Goal: Task Accomplishment & Management: Use online tool/utility

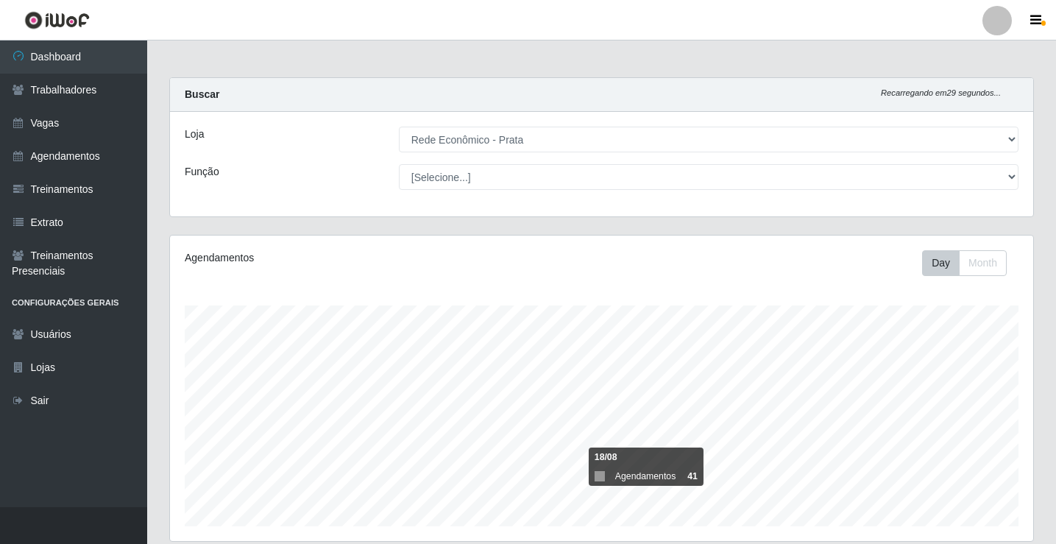
select select "192"
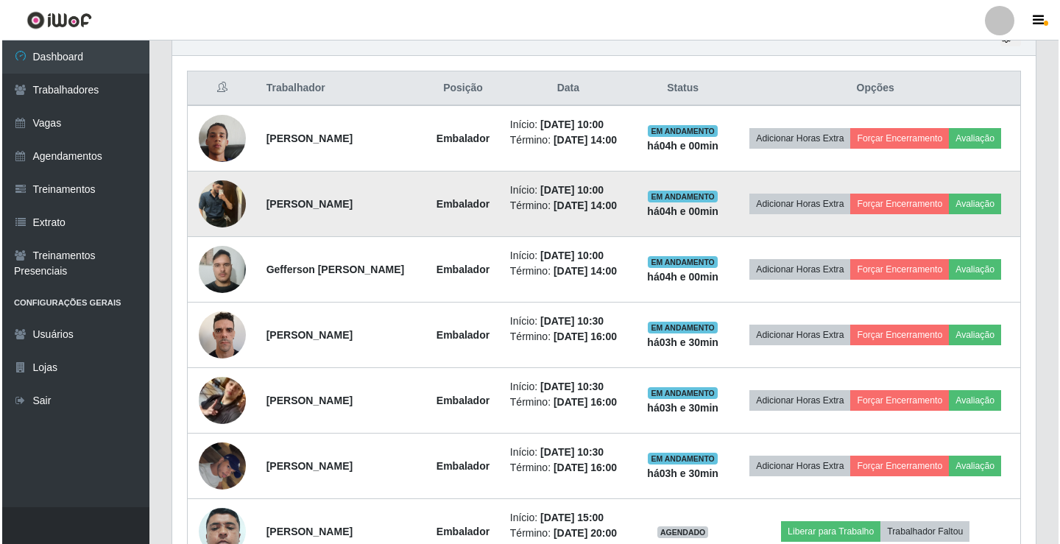
scroll to position [305, 863]
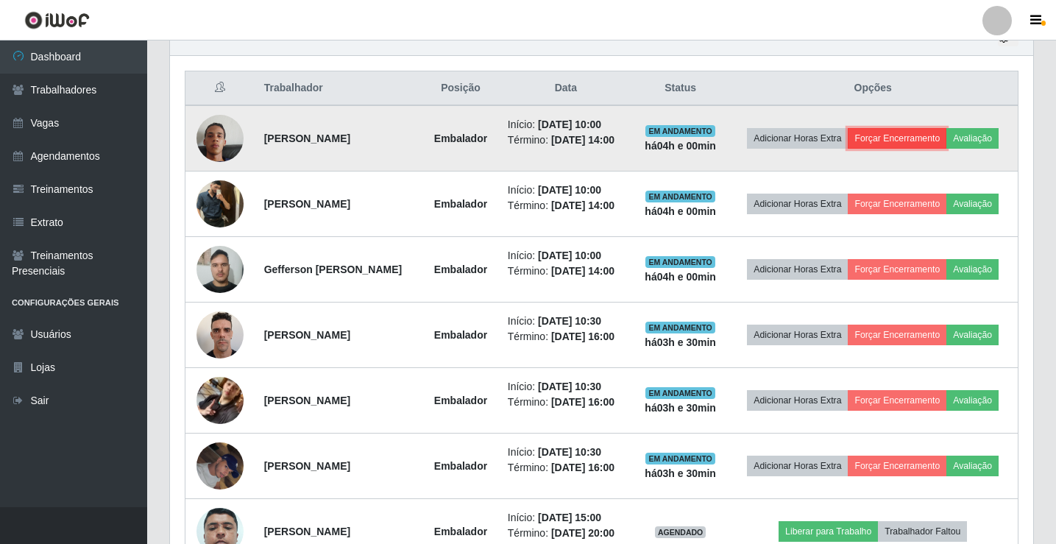
click at [897, 137] on button "Forçar Encerramento" at bounding box center [897, 138] width 99 height 21
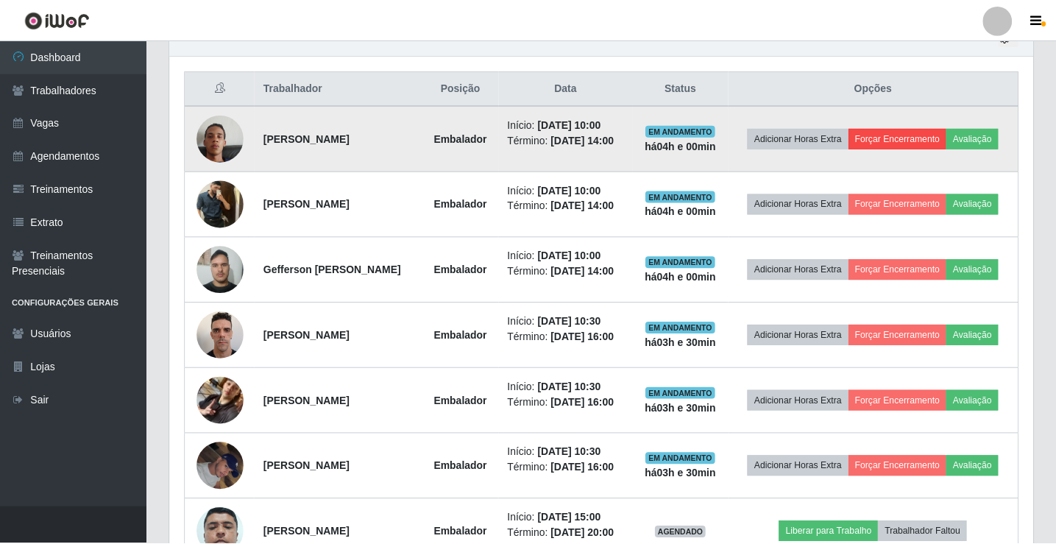
scroll to position [305, 856]
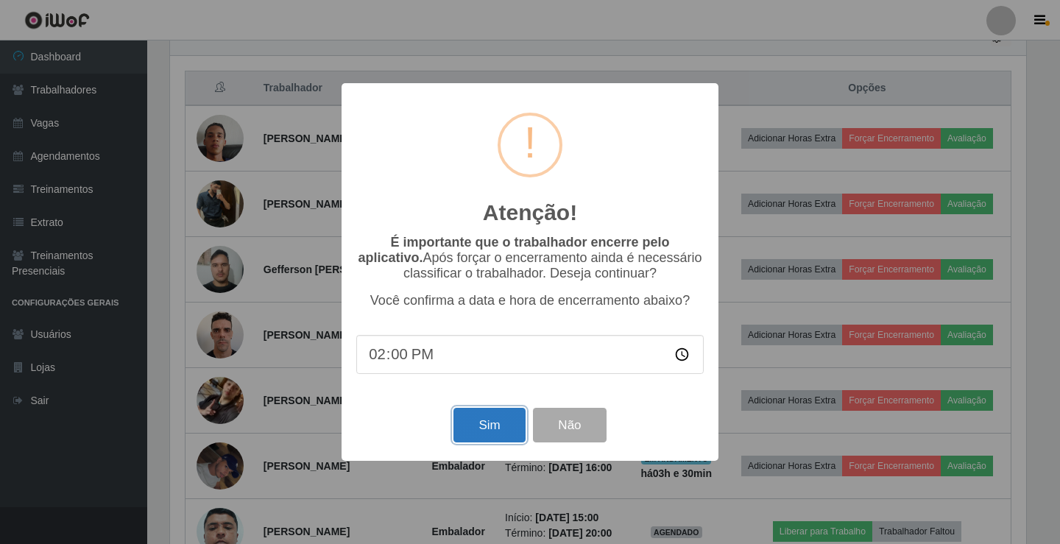
click at [504, 425] on button "Sim" at bounding box center [488, 425] width 71 height 35
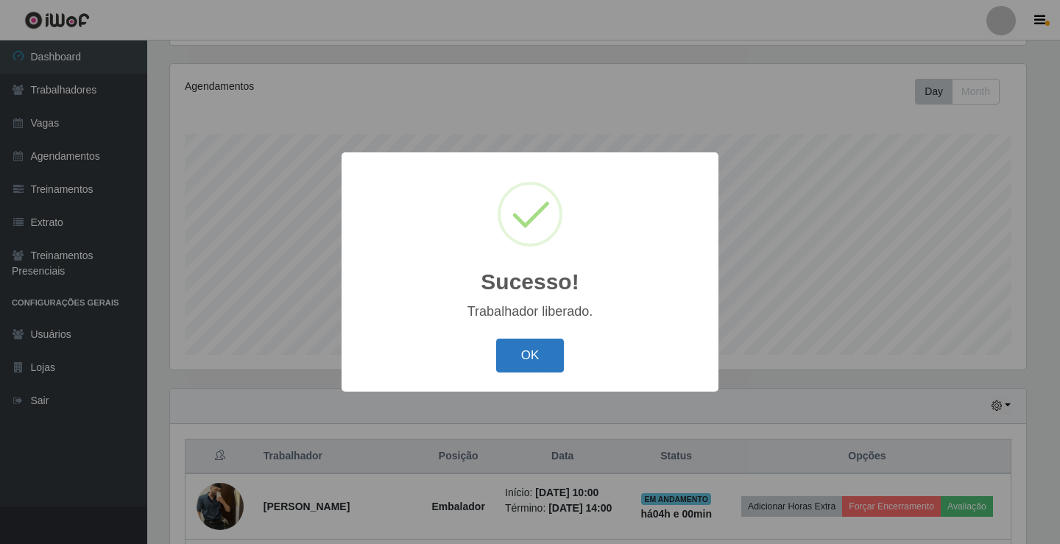
click at [545, 361] on button "OK" at bounding box center [530, 355] width 68 height 35
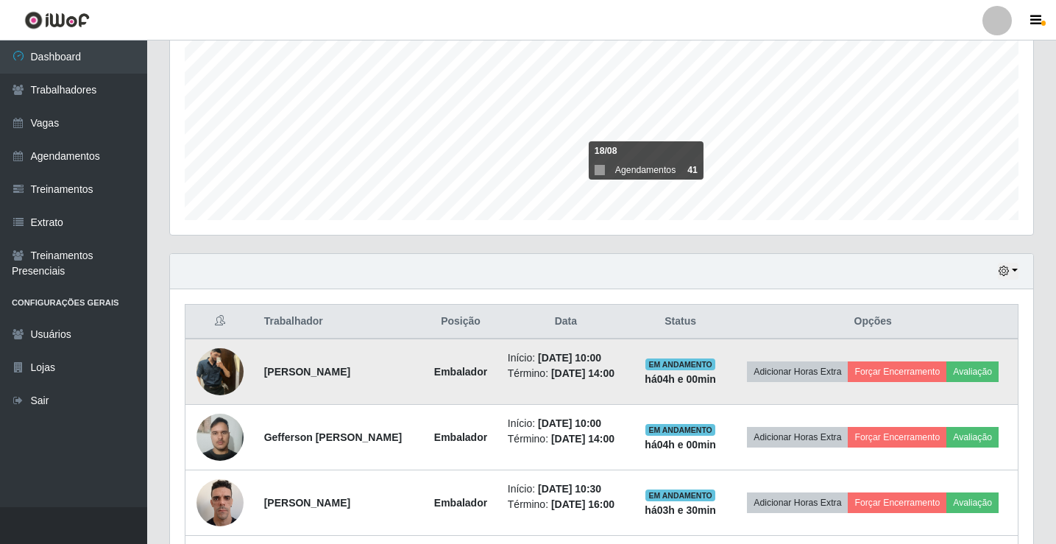
scroll to position [319, 0]
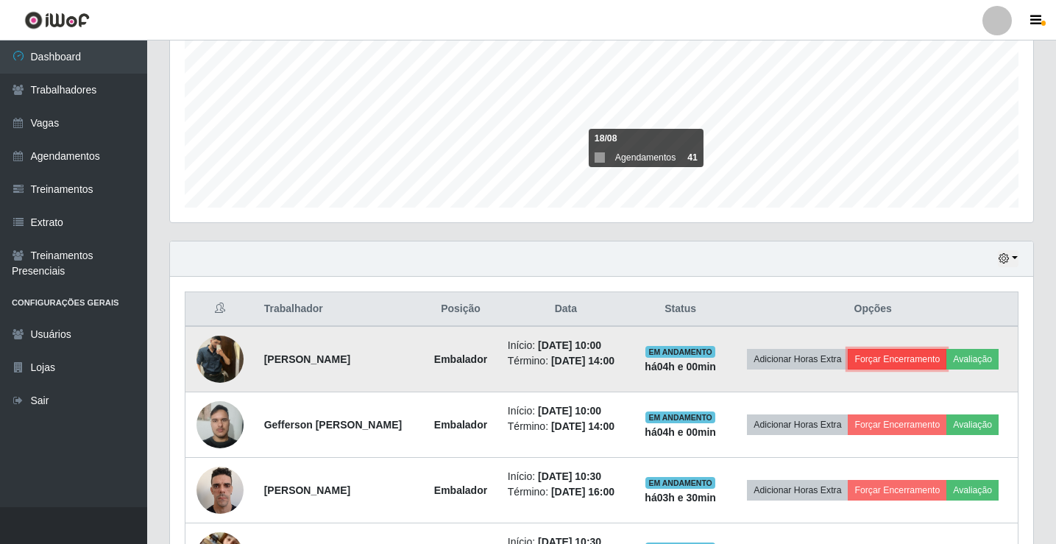
click at [935, 358] on button "Forçar Encerramento" at bounding box center [897, 359] width 99 height 21
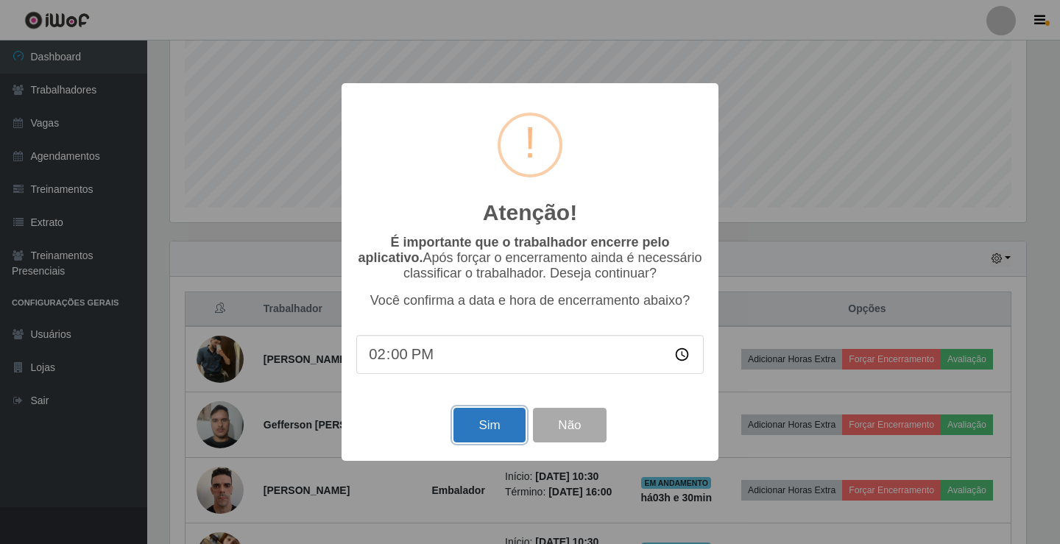
click at [482, 434] on button "Sim" at bounding box center [488, 425] width 71 height 35
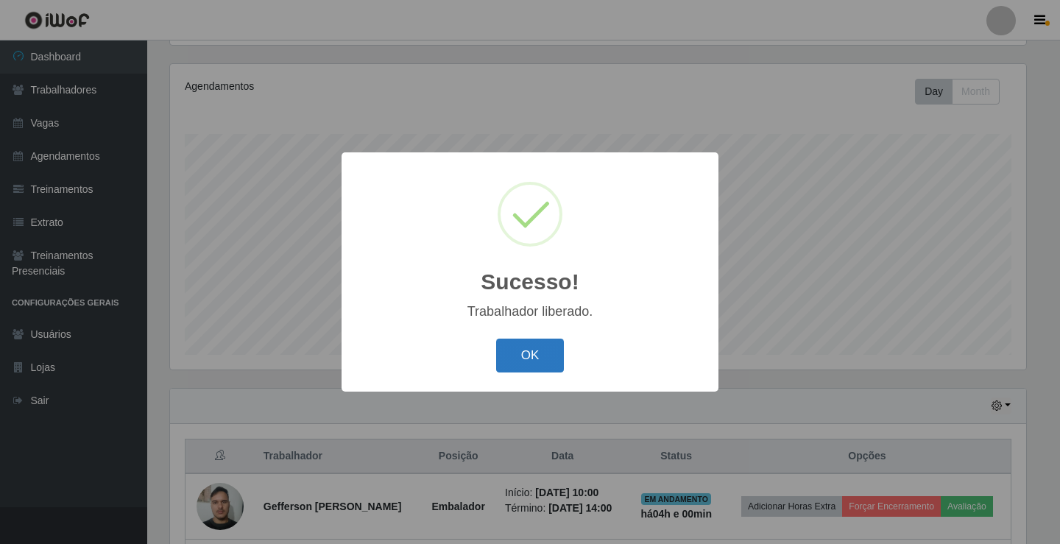
click at [538, 361] on button "OK" at bounding box center [530, 355] width 68 height 35
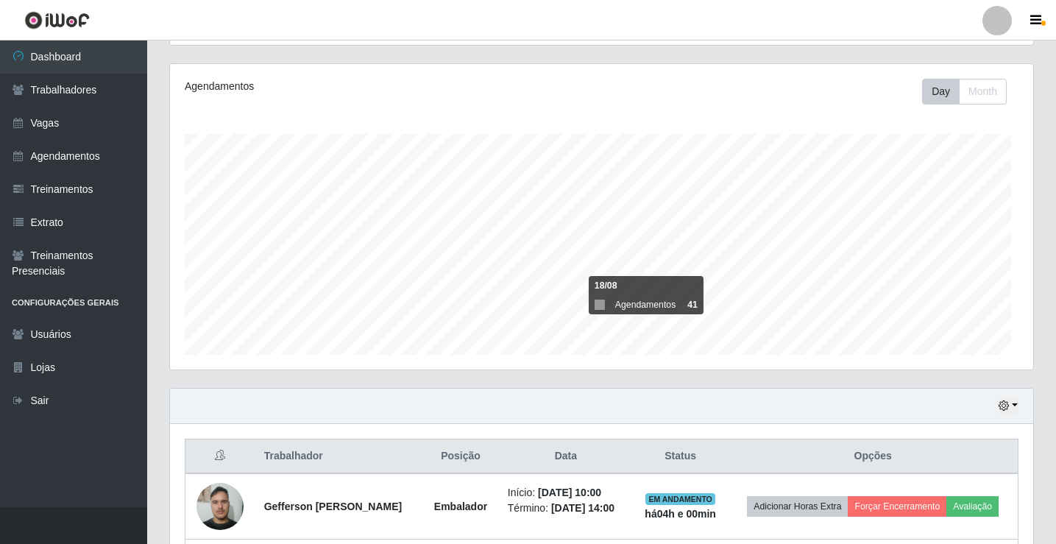
scroll to position [305, 863]
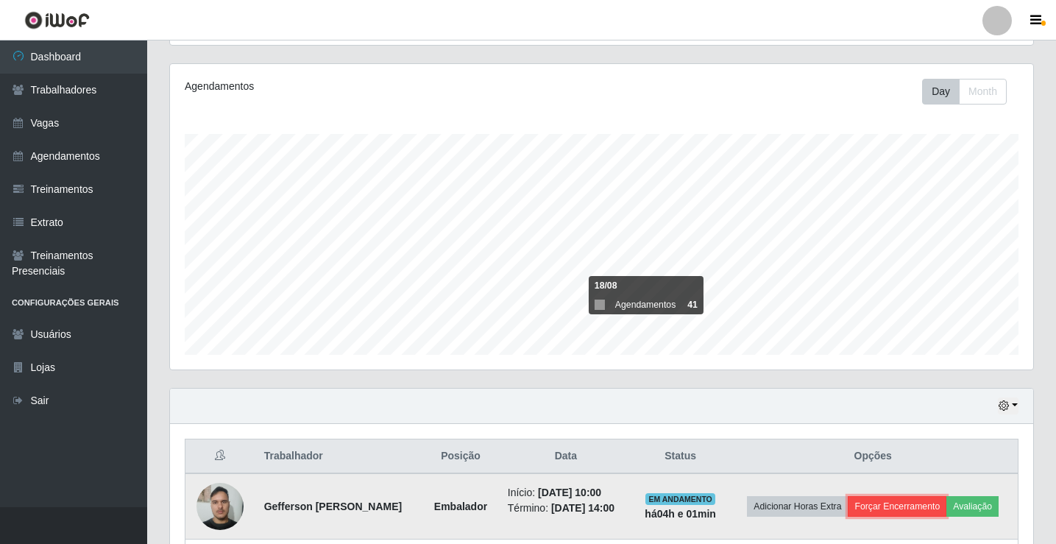
click at [892, 508] on button "Forçar Encerramento" at bounding box center [897, 506] width 99 height 21
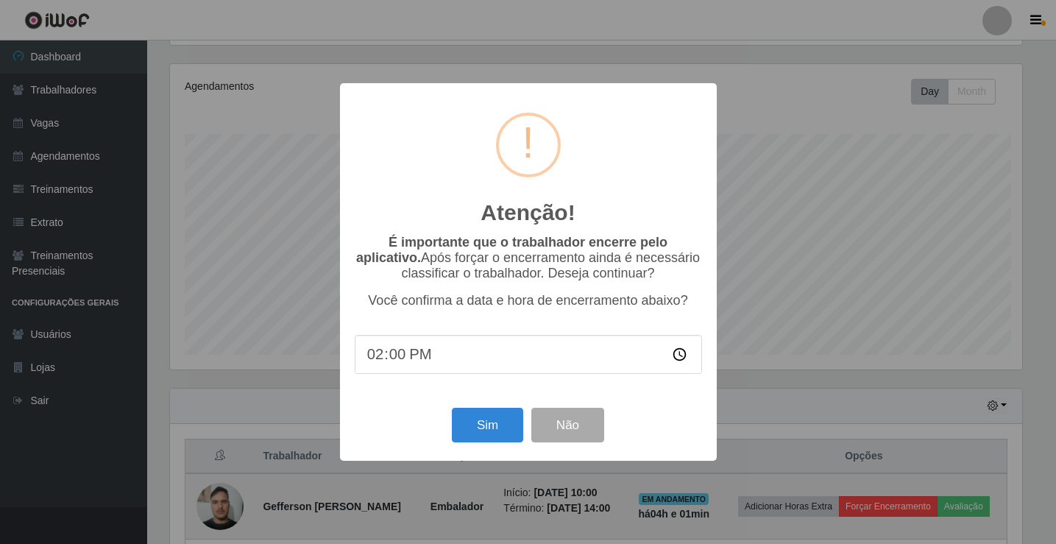
scroll to position [305, 856]
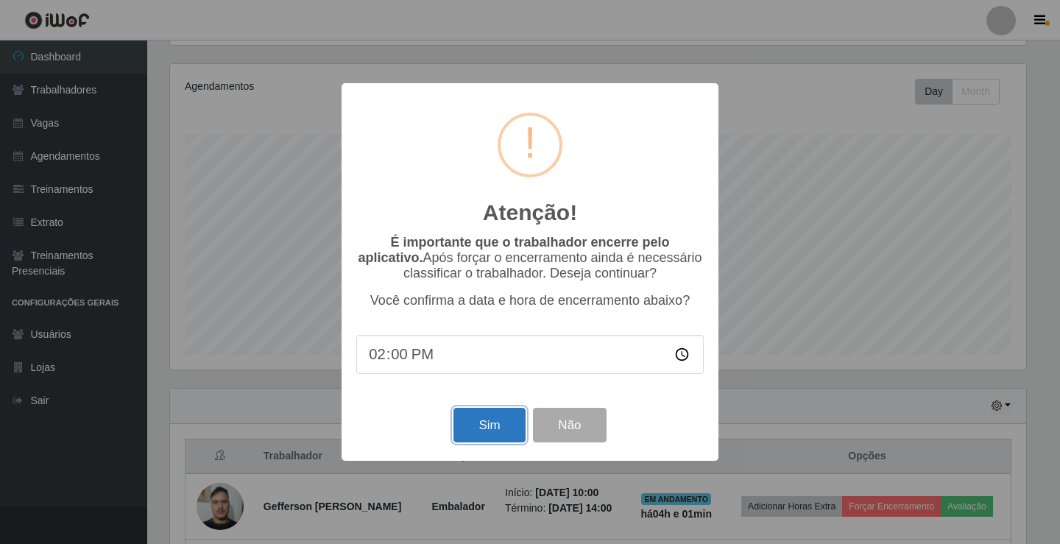
click at [489, 431] on button "Sim" at bounding box center [488, 425] width 71 height 35
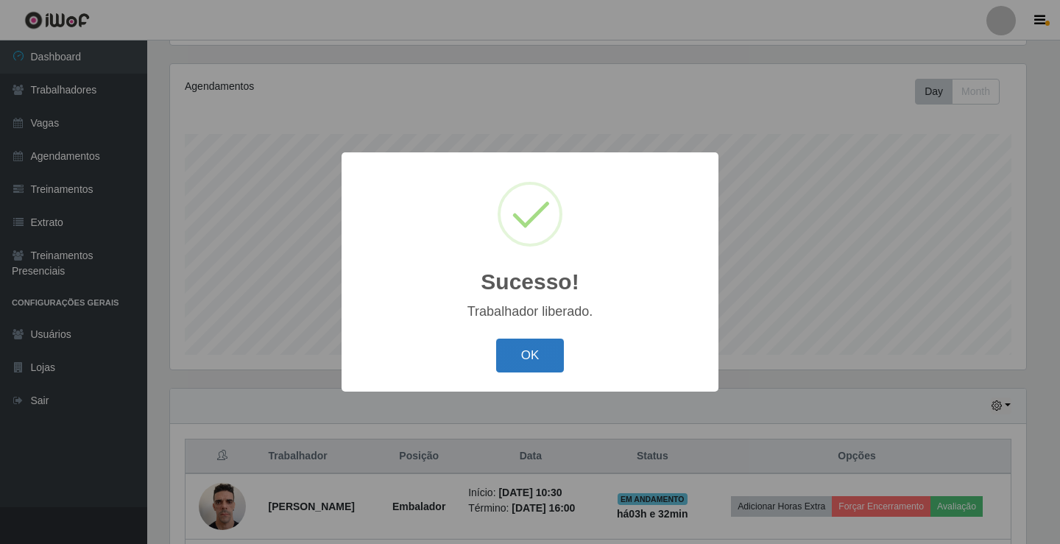
click at [533, 356] on button "OK" at bounding box center [530, 355] width 68 height 35
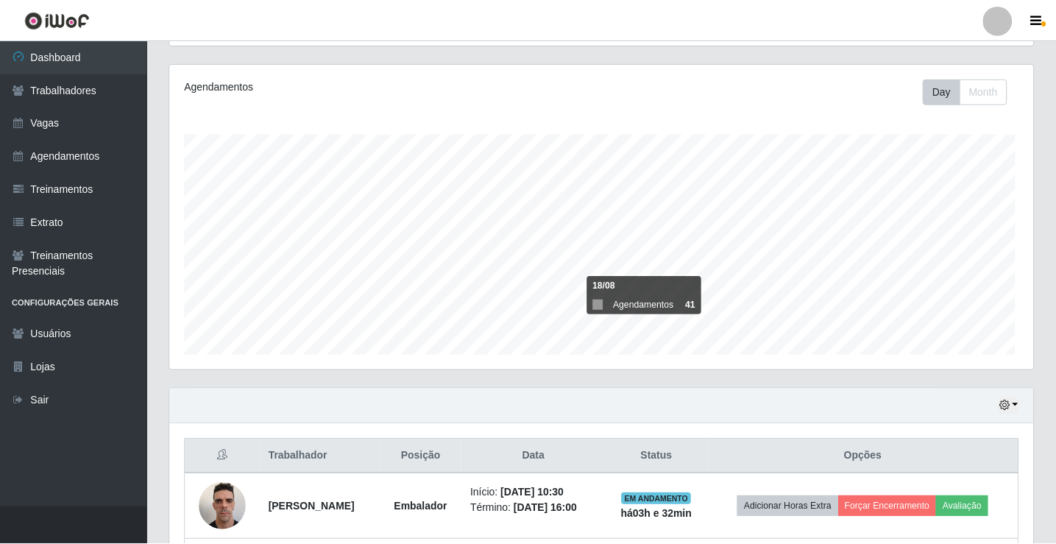
scroll to position [305, 863]
